Goal: Information Seeking & Learning: Find specific fact

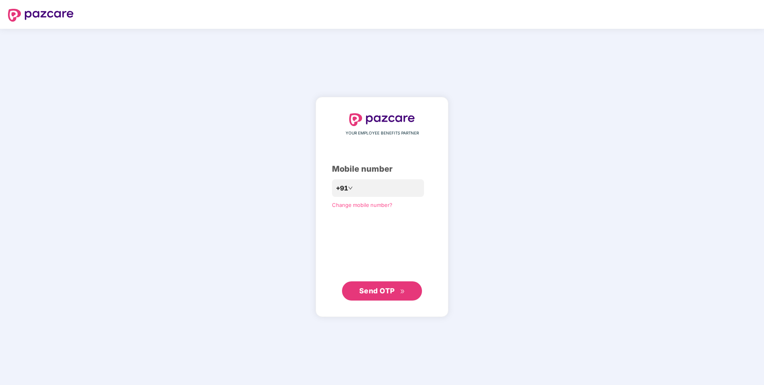
click at [391, 292] on span "Send OTP" at bounding box center [377, 290] width 36 height 8
drag, startPoint x: 398, startPoint y: 190, endPoint x: 284, endPoint y: 190, distance: 114.4
click at [284, 190] on div "**********" at bounding box center [382, 207] width 764 height 356
type input "**********"
click at [390, 291] on span "Send OTP" at bounding box center [377, 290] width 36 height 8
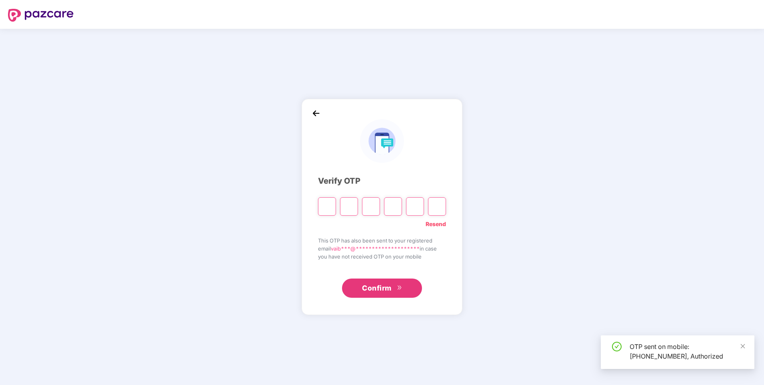
type input "*"
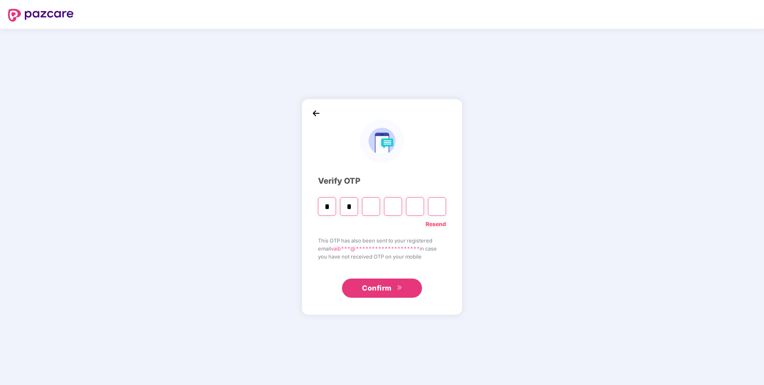
type input "*"
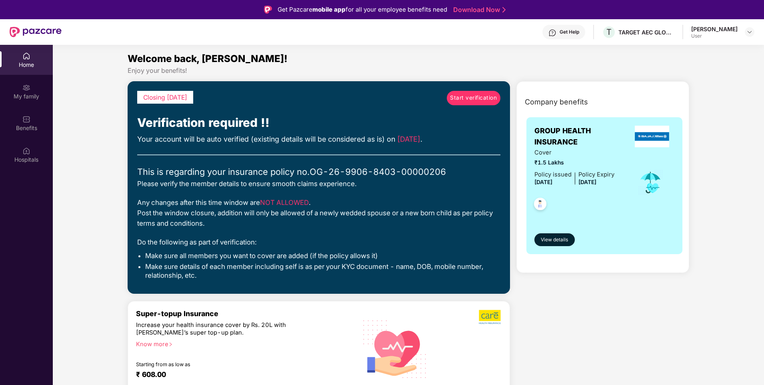
click at [459, 99] on span "Start verification" at bounding box center [473, 98] width 47 height 9
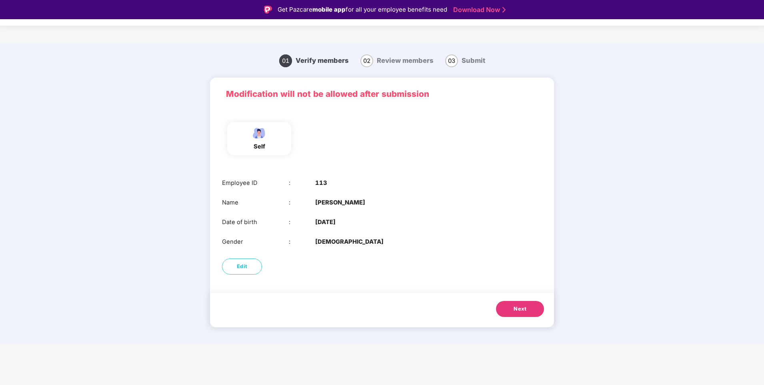
click at [513, 307] on button "Next" at bounding box center [520, 309] width 48 height 16
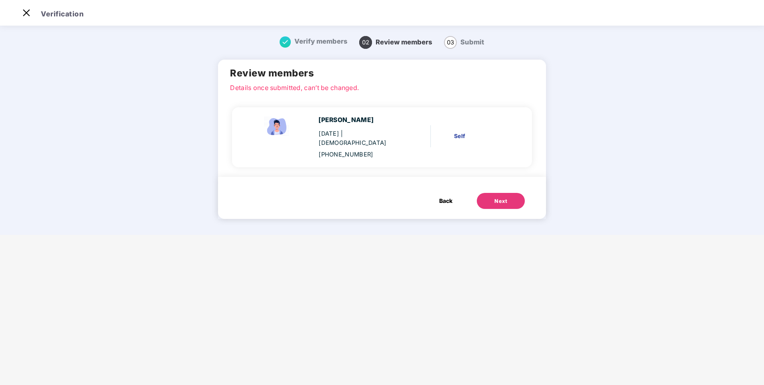
click at [503, 197] on div "Next" at bounding box center [500, 201] width 13 height 8
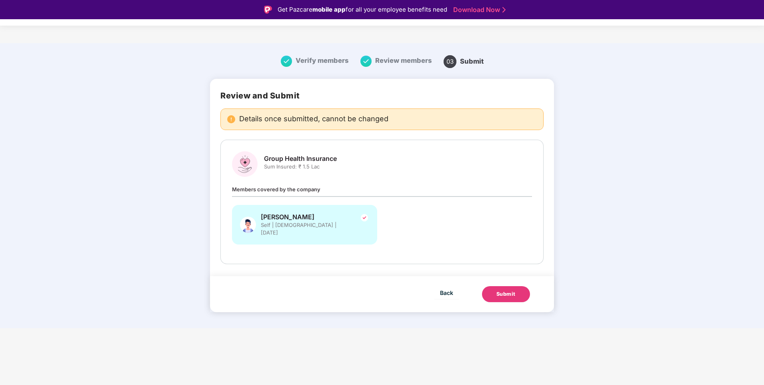
click at [506, 290] on div "Submit" at bounding box center [505, 294] width 19 height 8
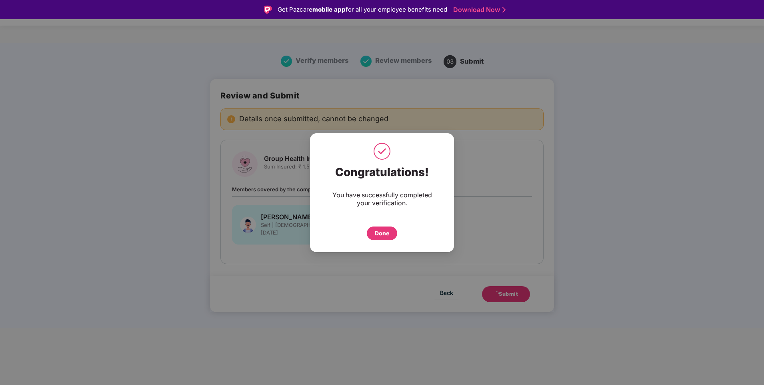
click at [388, 233] on div "Done" at bounding box center [382, 233] width 14 height 9
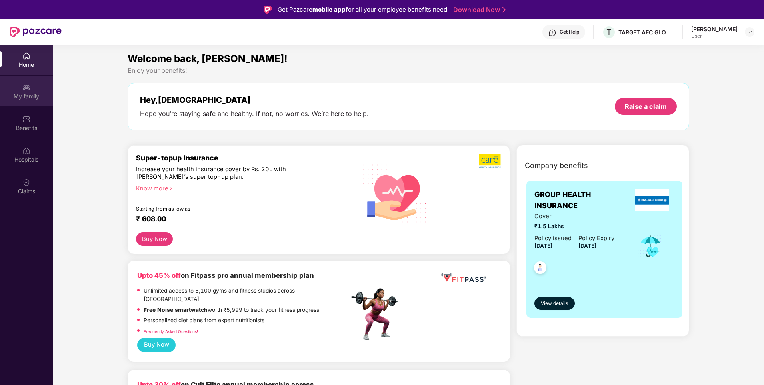
click at [44, 88] on div "My family" at bounding box center [26, 91] width 53 height 30
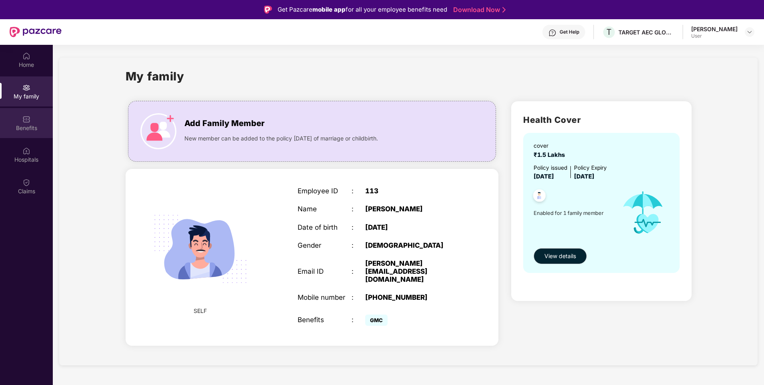
click at [30, 133] on div "Benefits" at bounding box center [26, 123] width 53 height 30
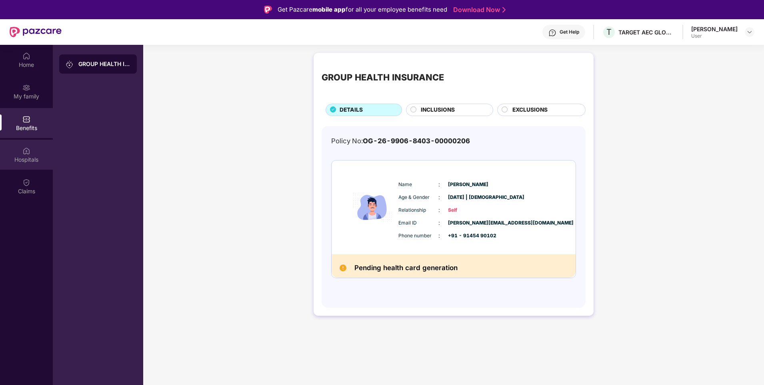
click at [30, 148] on img at bounding box center [26, 151] width 8 height 8
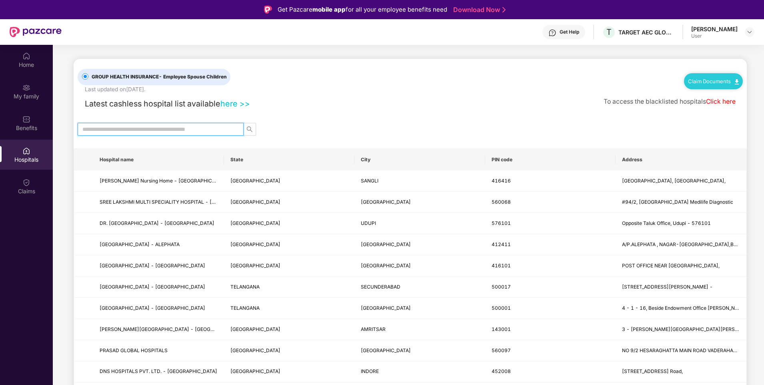
click at [132, 126] on input "text" at bounding box center [157, 129] width 150 height 9
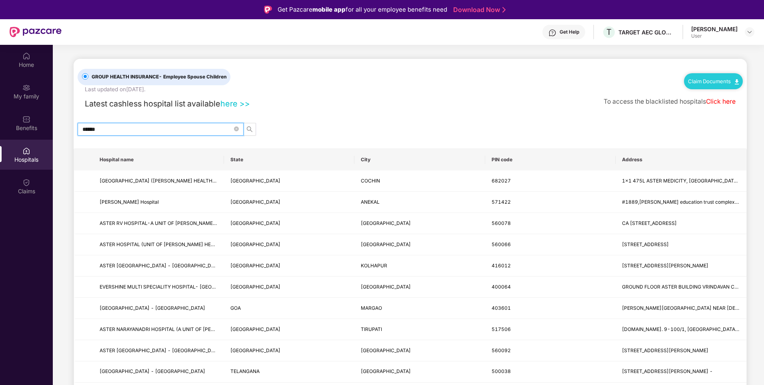
type input "*****"
